Goal: Transaction & Acquisition: Purchase product/service

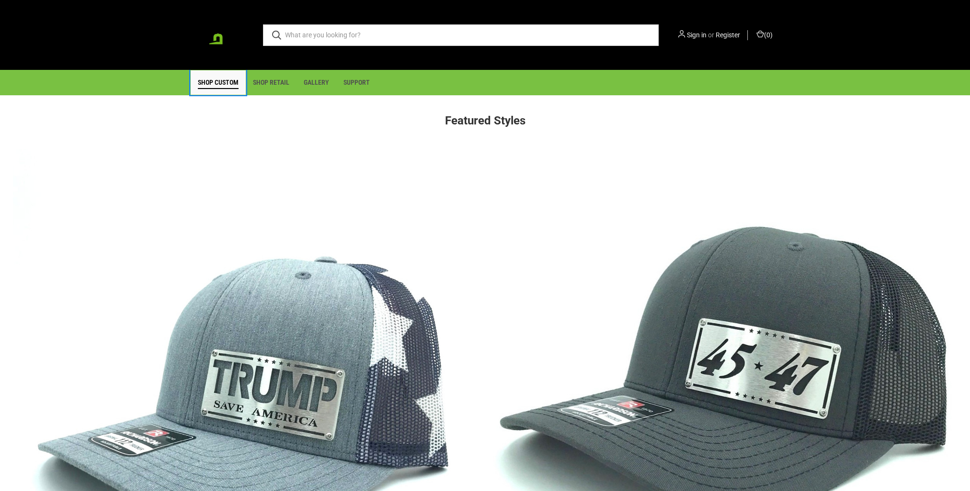
click at [213, 83] on link "Shop Custom" at bounding box center [218, 82] width 55 height 24
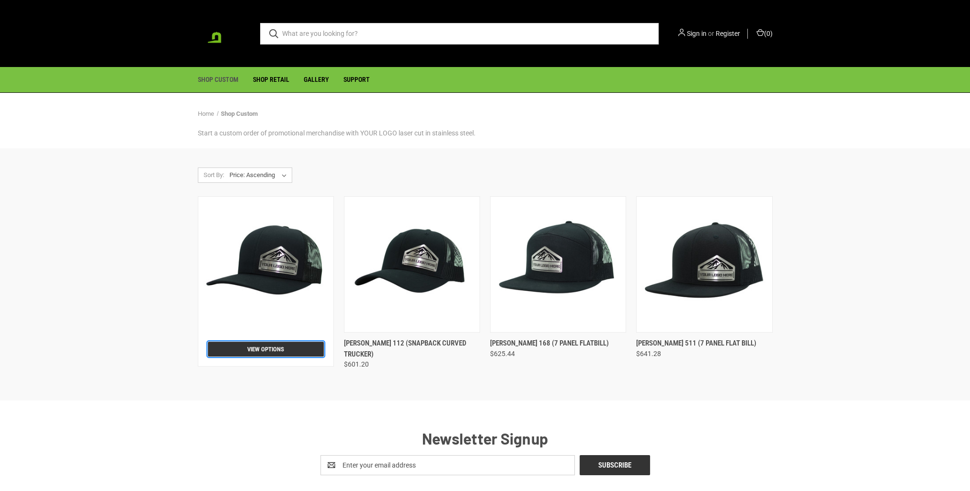
click at [273, 343] on link "View Options" at bounding box center [266, 349] width 116 height 15
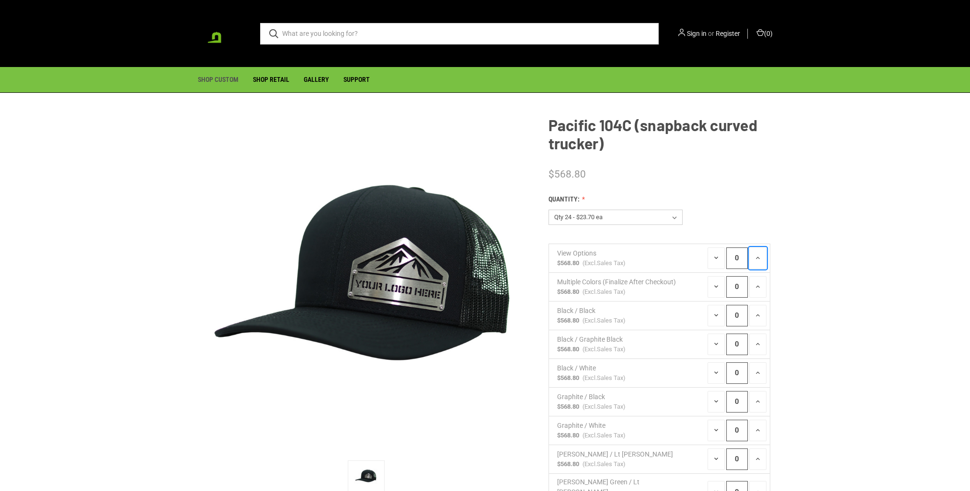
click at [760, 259] on icon at bounding box center [758, 258] width 8 height 8
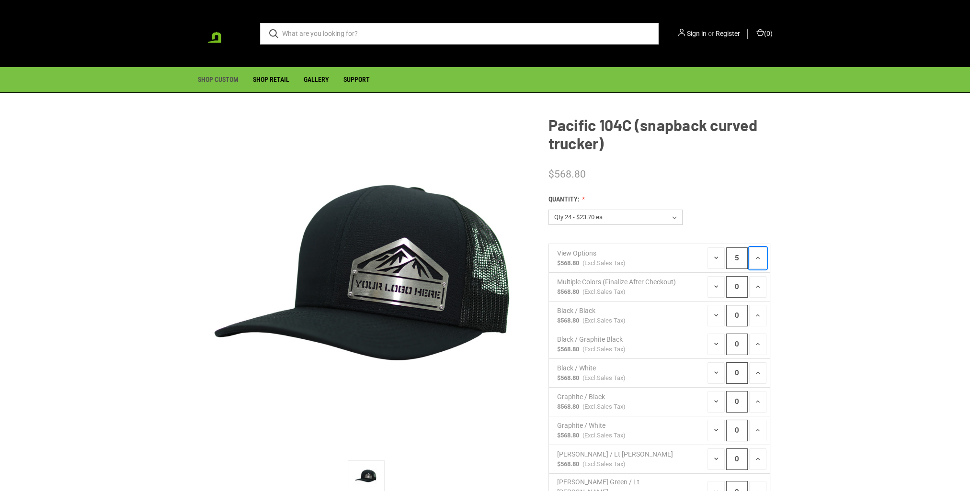
click at [760, 259] on icon at bounding box center [758, 258] width 8 height 8
type input "6"
click at [755, 290] on icon at bounding box center [758, 287] width 8 height 8
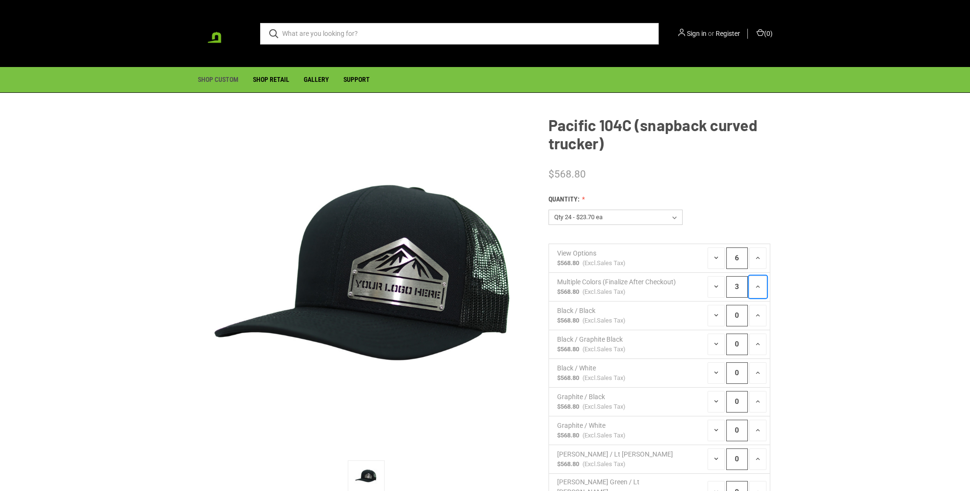
click at [755, 290] on icon at bounding box center [758, 287] width 8 height 8
type input "6"
click at [757, 319] on icon at bounding box center [758, 316] width 8 height 8
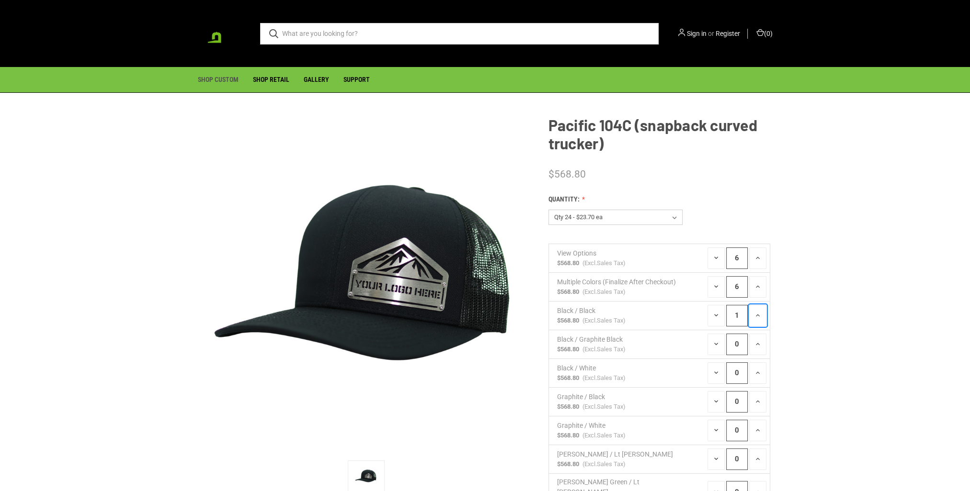
click at [757, 319] on icon at bounding box center [758, 316] width 8 height 8
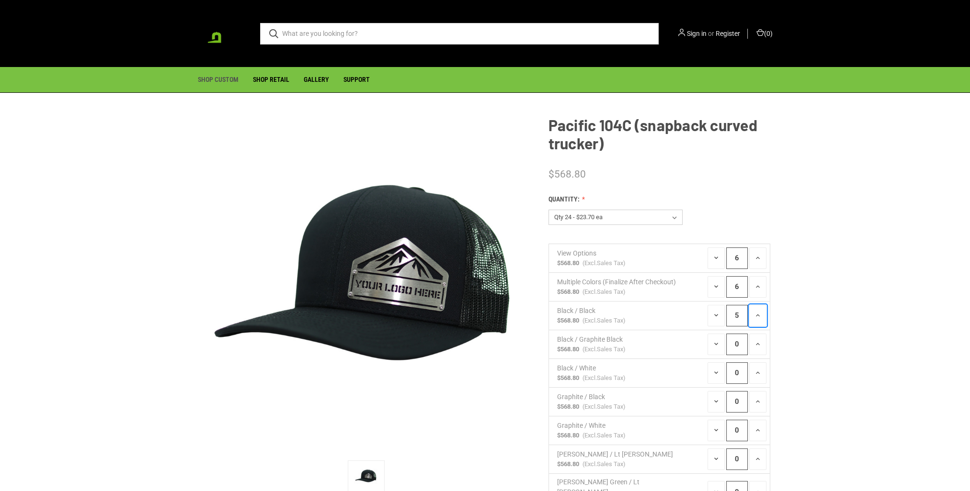
type input "6"
click at [757, 345] on icon at bounding box center [758, 345] width 8 height 8
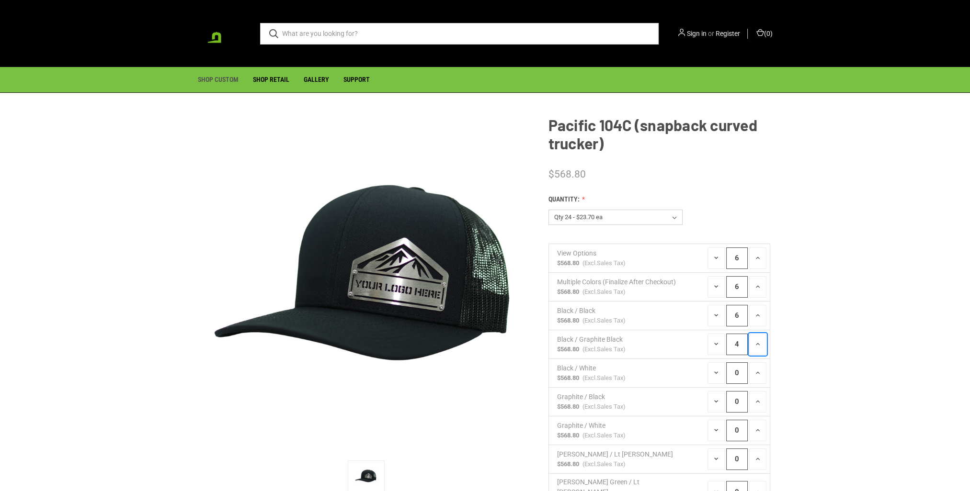
click at [757, 345] on icon at bounding box center [758, 345] width 8 height 8
type input "6"
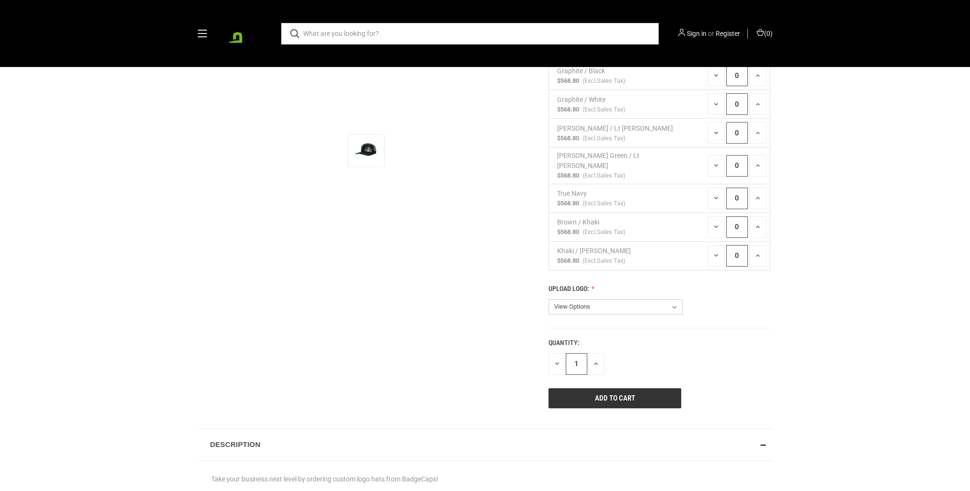
scroll to position [335, 0]
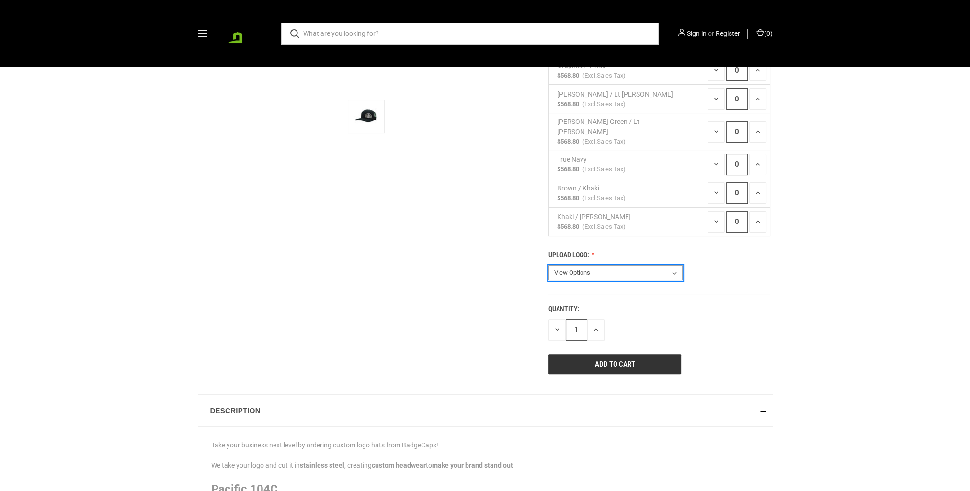
click at [596, 267] on select "View Options Contact me after checkout for logo" at bounding box center [615, 272] width 134 height 15
select select "217"
click at [548, 265] on select "View Options Contact me after checkout for logo" at bounding box center [615, 272] width 134 height 15
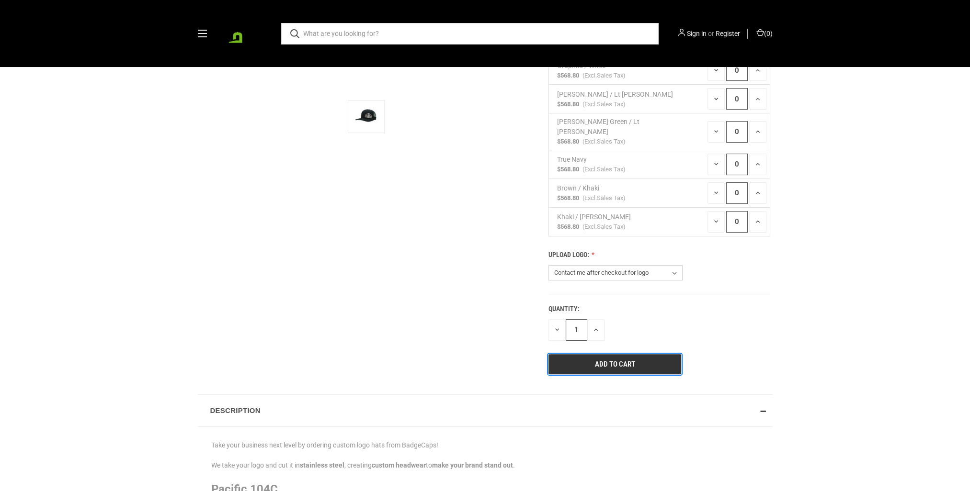
click at [610, 354] on input "Add to Cart" at bounding box center [614, 364] width 133 height 20
type input "6"
type input "Adding to cart…"
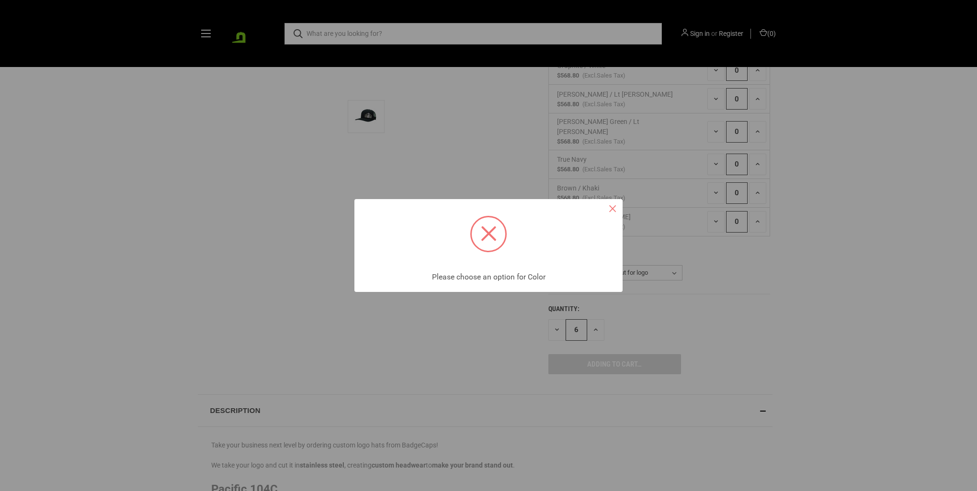
click at [613, 205] on button "×" at bounding box center [612, 209] width 20 height 20
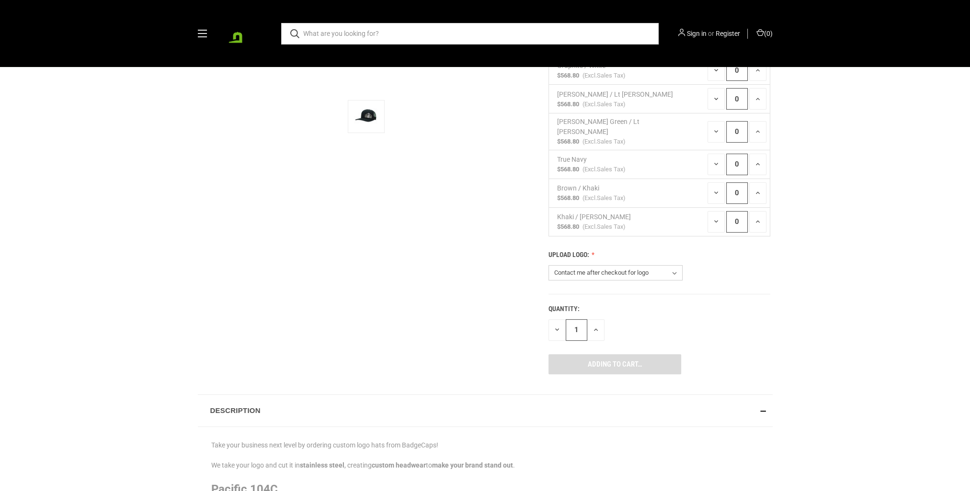
type input "6"
type input "0"
type input "6"
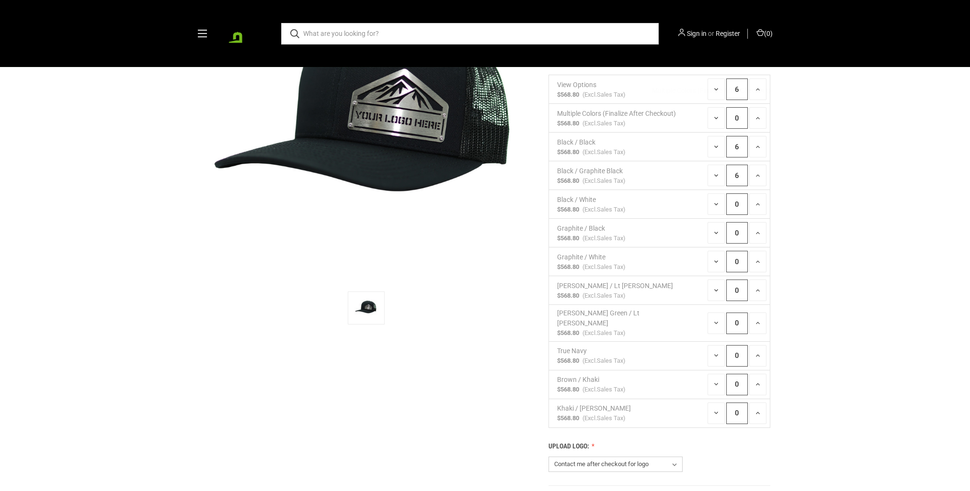
type input "0"
type input "6"
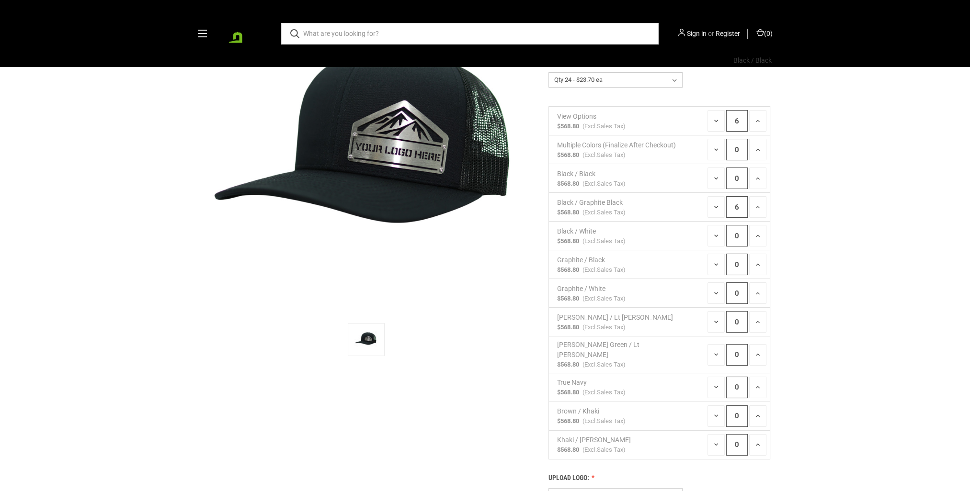
scroll to position [96, 0]
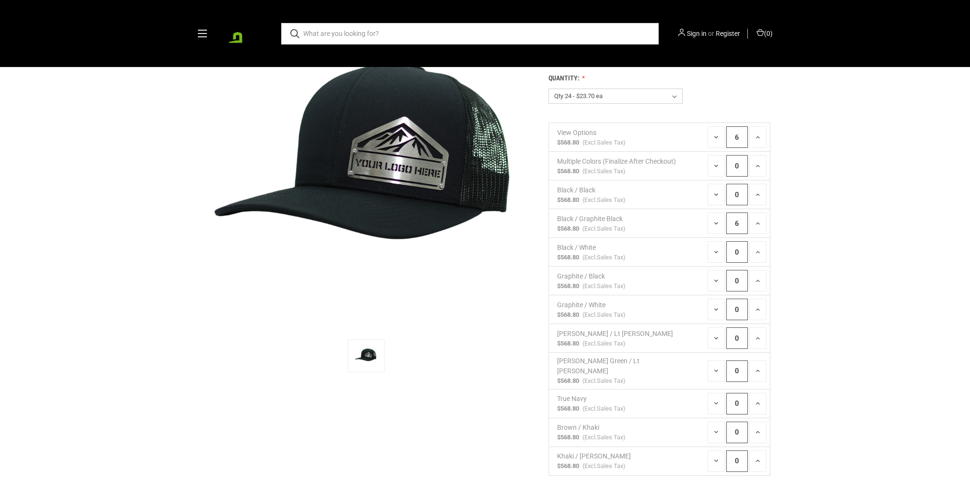
type input "0"
type input "1"
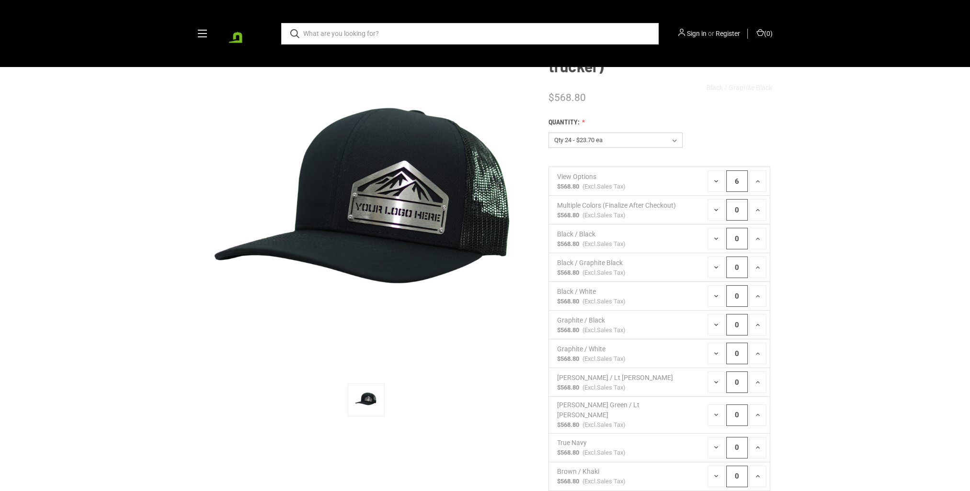
type input "Add to Cart"
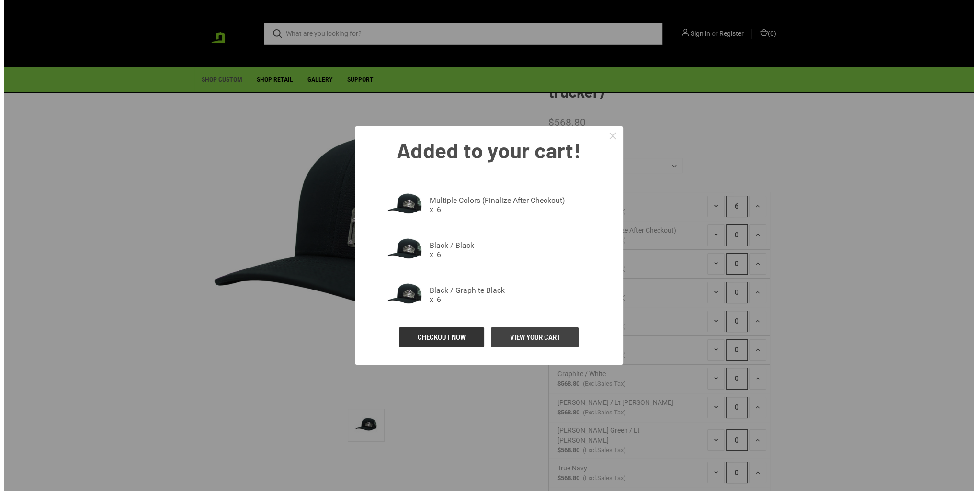
scroll to position [0, 0]
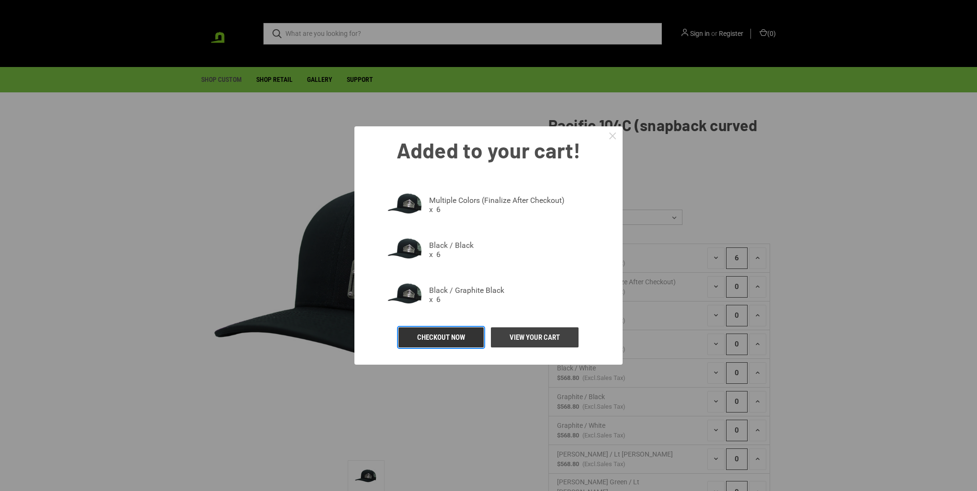
click at [457, 335] on link "Checkout Now" at bounding box center [440, 338] width 85 height 20
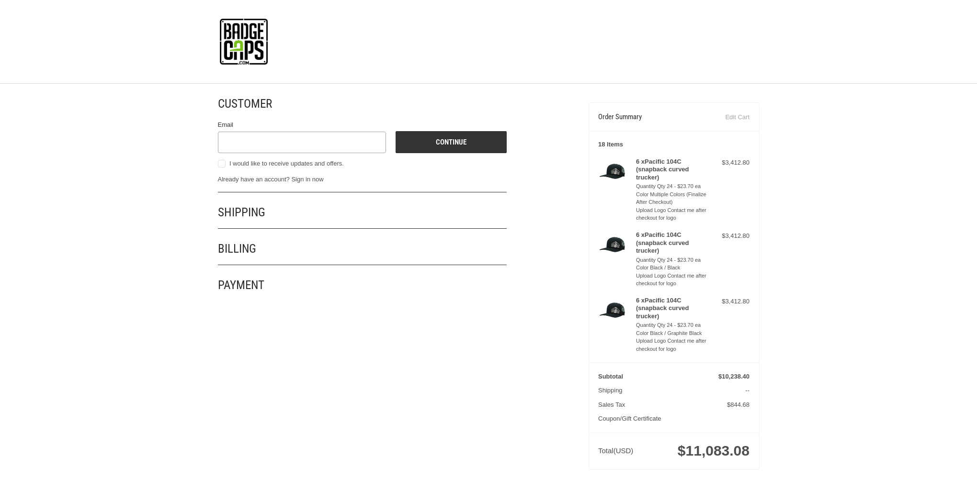
click at [732, 117] on link "Edit Cart" at bounding box center [722, 118] width 54 height 10
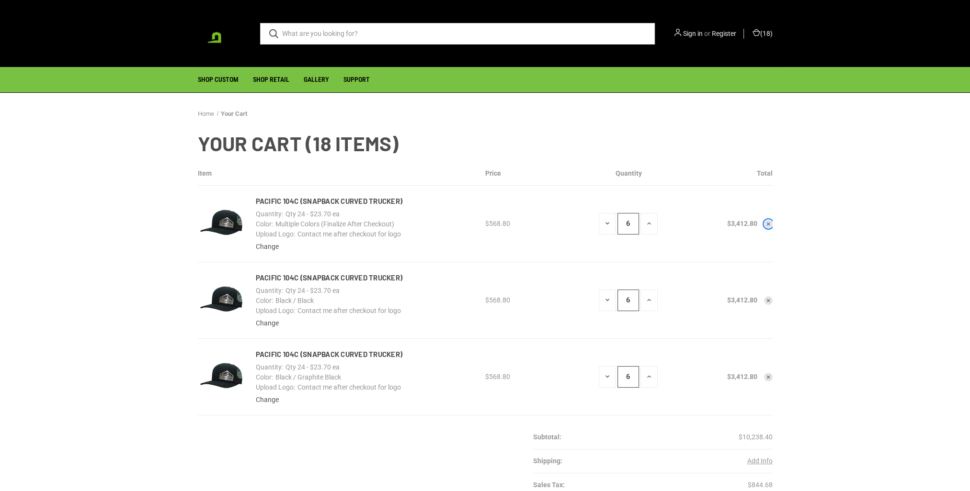
click at [770, 223] on icon "Remove Pacific 104C (snapback curved trucker) from cart" at bounding box center [768, 224] width 6 height 6
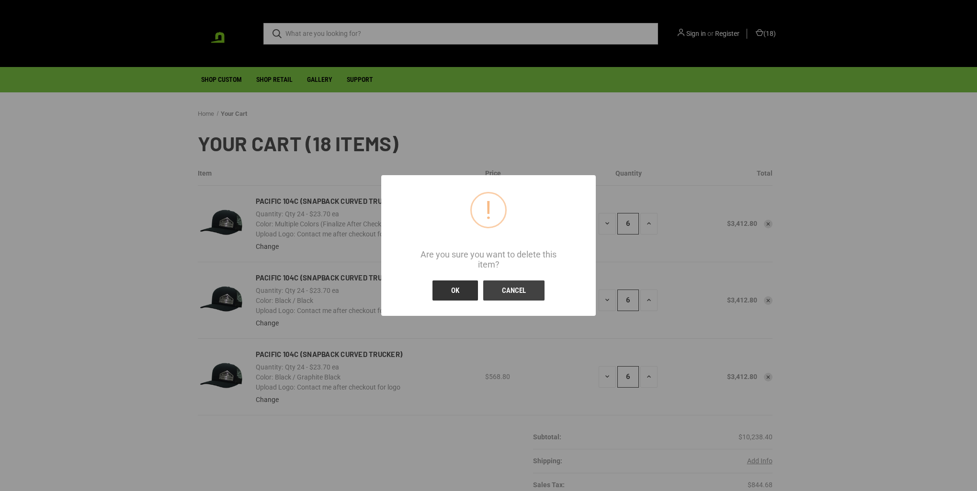
click at [466, 289] on button "OK" at bounding box center [454, 291] width 45 height 20
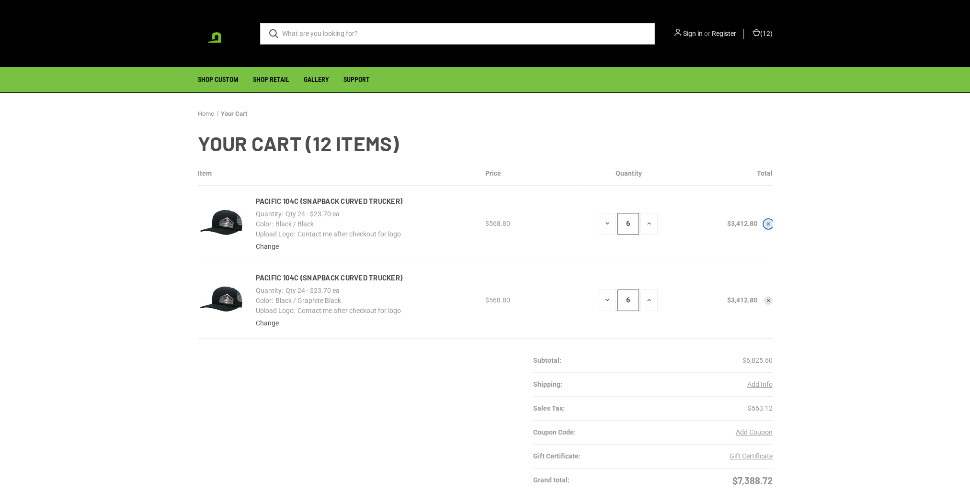
click at [766, 227] on icon "Remove Pacific 104C (snapback curved trucker) from cart" at bounding box center [768, 224] width 6 height 6
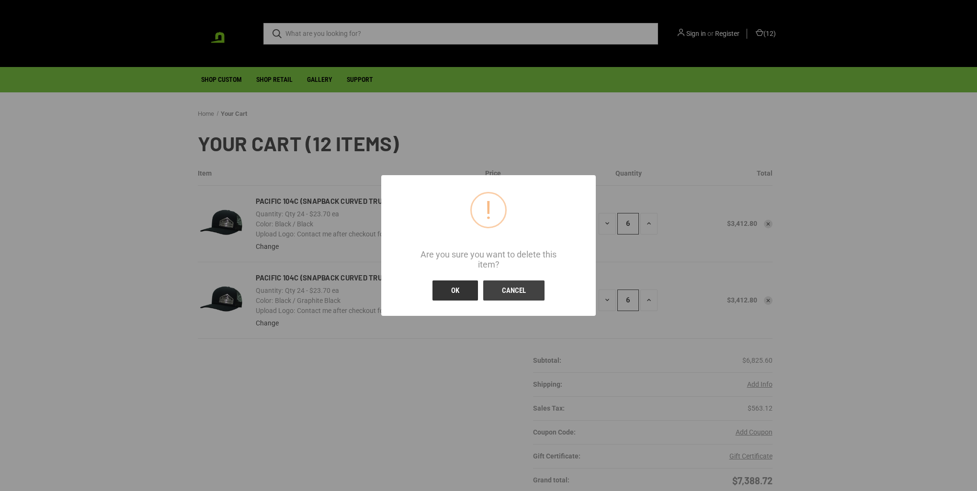
click at [443, 295] on button "OK" at bounding box center [454, 291] width 45 height 20
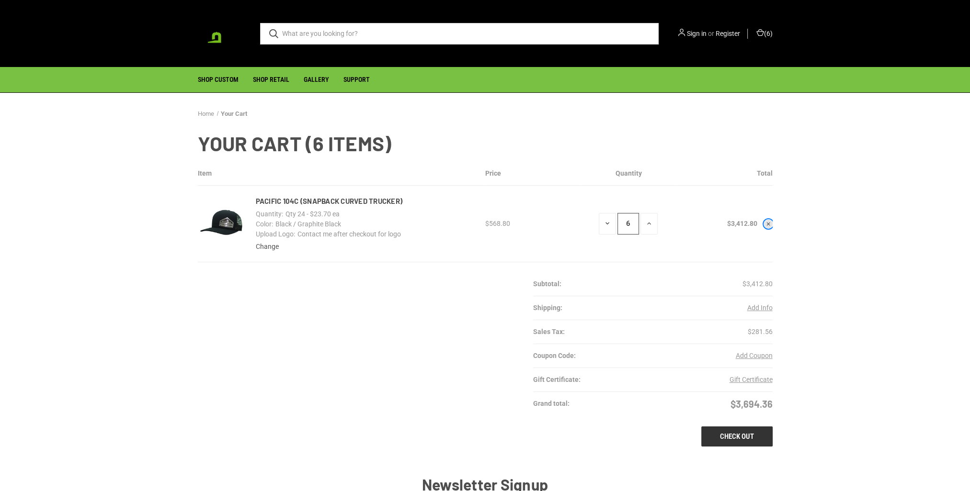
click at [769, 222] on icon "Remove Pacific 104C (snapback curved trucker) from cart" at bounding box center [768, 224] width 6 height 6
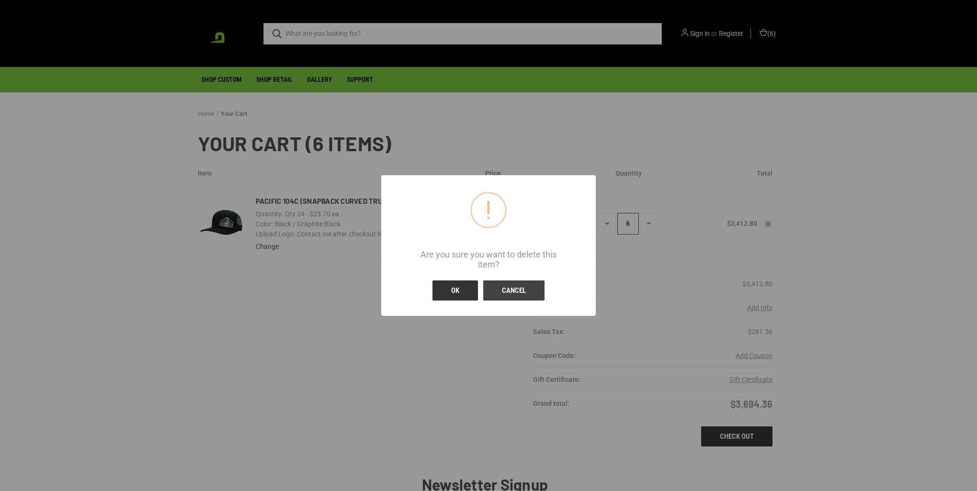
click at [467, 292] on button "OK" at bounding box center [454, 291] width 45 height 20
